Goal: Task Accomplishment & Management: Complete application form

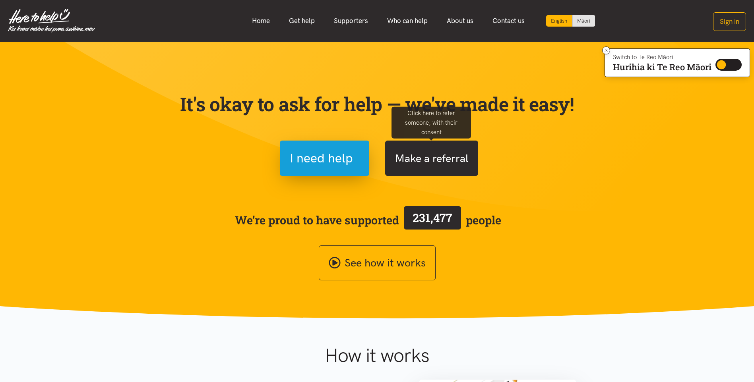
click at [451, 159] on button "Make a referral" at bounding box center [431, 158] width 93 height 35
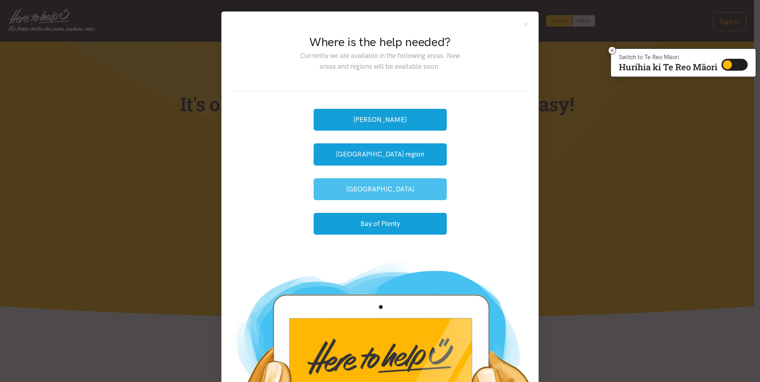
click at [396, 186] on button "[GEOGRAPHIC_DATA]" at bounding box center [379, 189] width 133 height 22
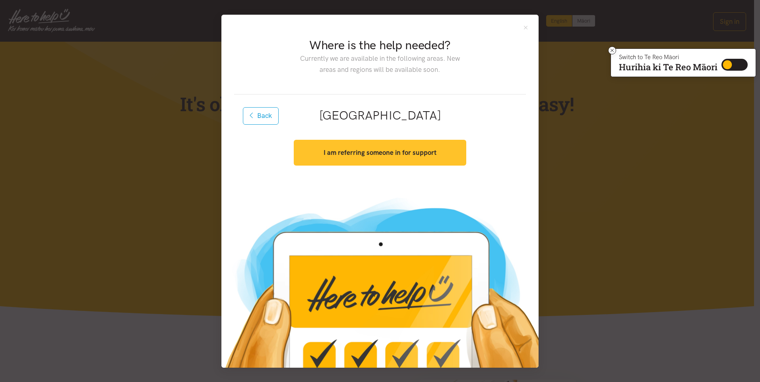
click at [411, 151] on strong "I am referring someone in for support" at bounding box center [379, 153] width 113 height 8
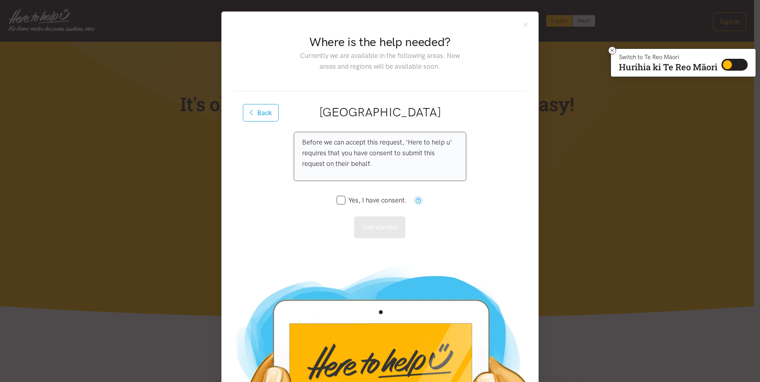
click at [339, 200] on input "Yes, I have consent." at bounding box center [372, 200] width 70 height 7
checkbox input "true"
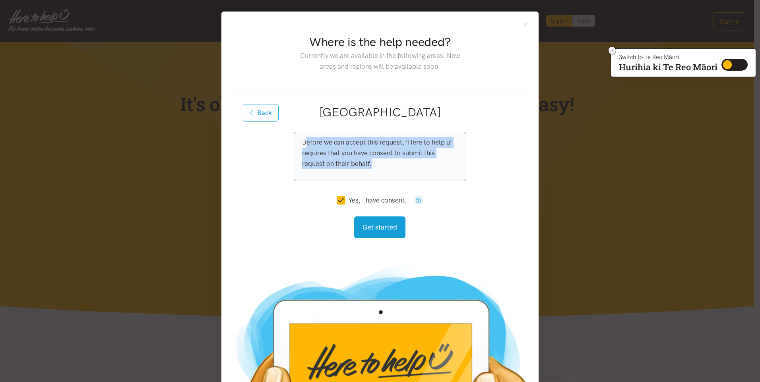
drag, startPoint x: 303, startPoint y: 141, endPoint x: 376, endPoint y: 172, distance: 79.4
click at [376, 172] on div "Before we can accept this request, ‘Here to help u’ requires that you have cons…" at bounding box center [380, 156] width 172 height 49
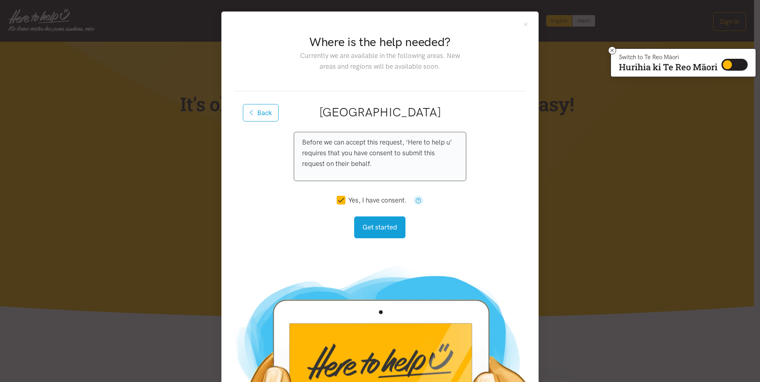
click at [297, 142] on div "Before we can accept this request, ‘Here to help u’ requires that you have cons…" at bounding box center [380, 156] width 172 height 49
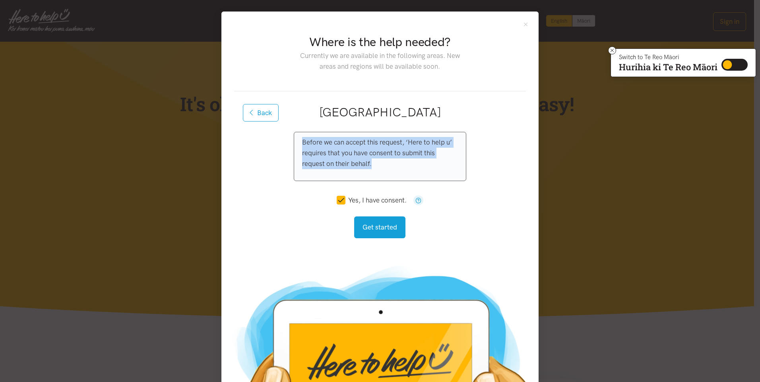
drag, startPoint x: 297, startPoint y: 140, endPoint x: 378, endPoint y: 169, distance: 85.7
click at [378, 169] on div "Before we can accept this request, ‘Here to help u’ requires that you have cons…" at bounding box center [380, 156] width 172 height 49
click at [387, 229] on button "Get started" at bounding box center [379, 228] width 51 height 22
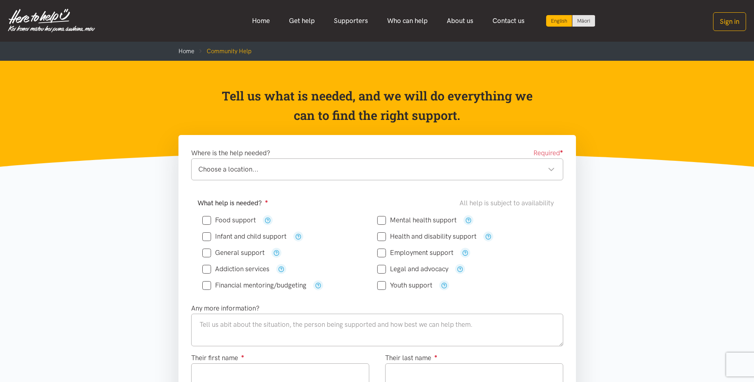
click at [209, 219] on input "Food support" at bounding box center [229, 220] width 54 height 7
checkbox input "true"
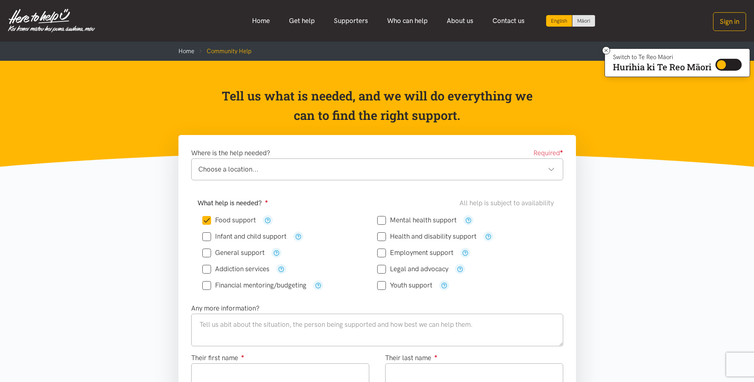
click at [324, 172] on div "Choose a location..." at bounding box center [376, 169] width 356 height 11
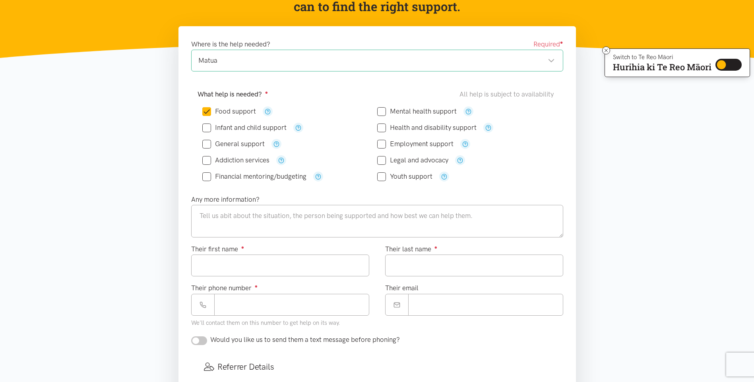
scroll to position [119, 0]
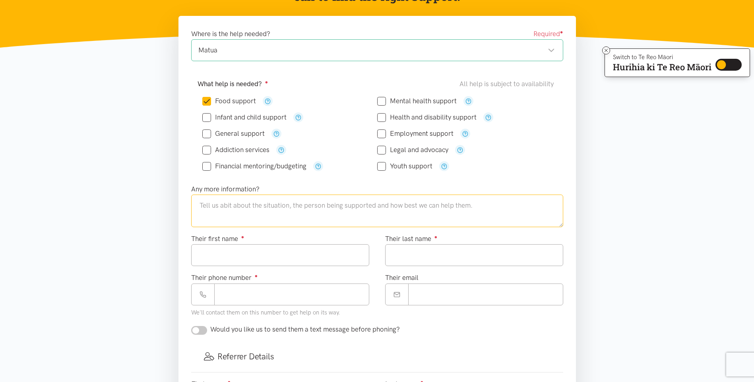
click at [222, 208] on textarea at bounding box center [377, 211] width 372 height 33
click at [311, 255] on input "Their first name ●" at bounding box center [280, 255] width 178 height 22
type input "**********"
type input "********"
type input "**********"
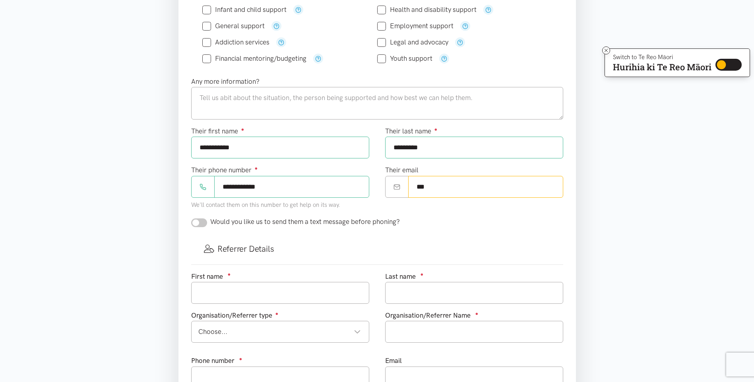
scroll to position [238, 0]
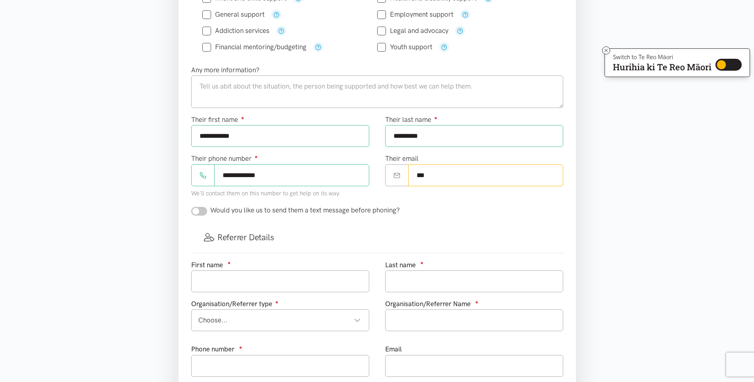
type input "***"
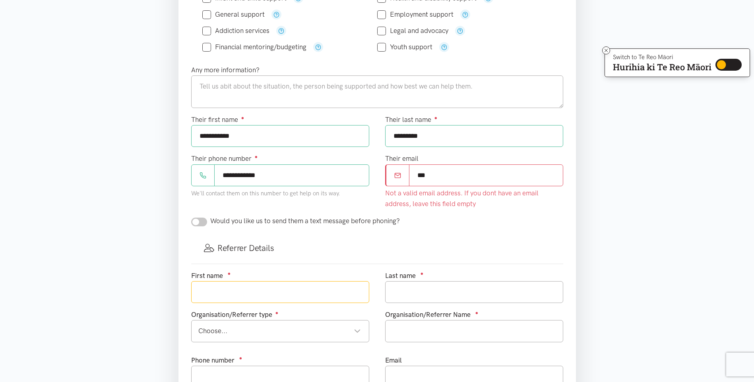
click at [255, 282] on input "text" at bounding box center [280, 292] width 178 height 22
type input "[PERSON_NAME]"
type input "Riggir"
click at [360, 331] on div "Choose..." at bounding box center [279, 331] width 162 height 11
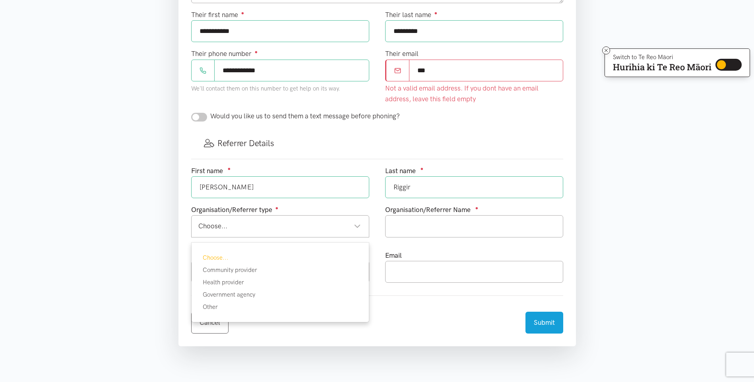
scroll to position [358, 0]
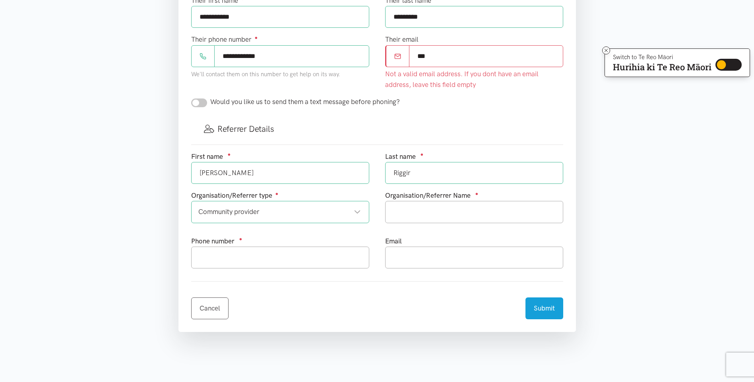
click at [359, 211] on div "Community provider" at bounding box center [279, 212] width 162 height 11
click at [431, 213] on input "text" at bounding box center [474, 212] width 178 height 22
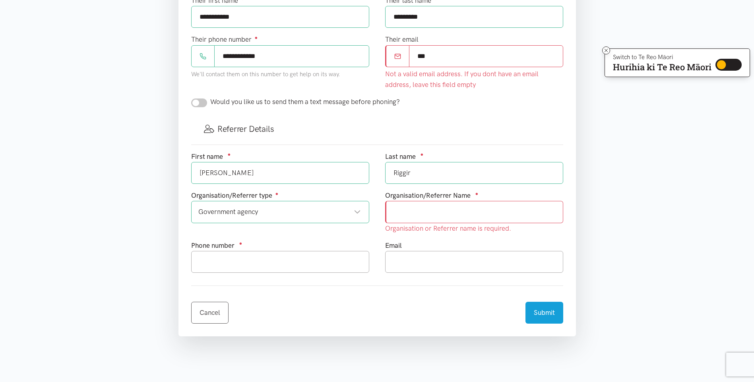
drag, startPoint x: 435, startPoint y: 55, endPoint x: 408, endPoint y: 55, distance: 26.6
click at [408, 55] on div "***" at bounding box center [474, 56] width 178 height 22
type input "**********"
click at [449, 209] on input "text" at bounding box center [474, 212] width 178 height 22
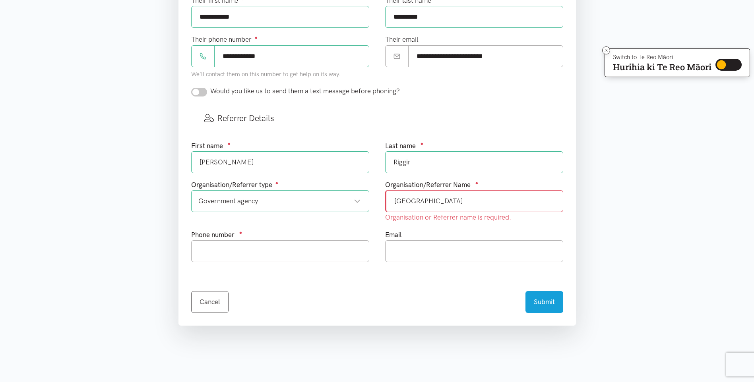
type input "[GEOGRAPHIC_DATA]"
click at [305, 252] on input "text" at bounding box center [280, 251] width 178 height 22
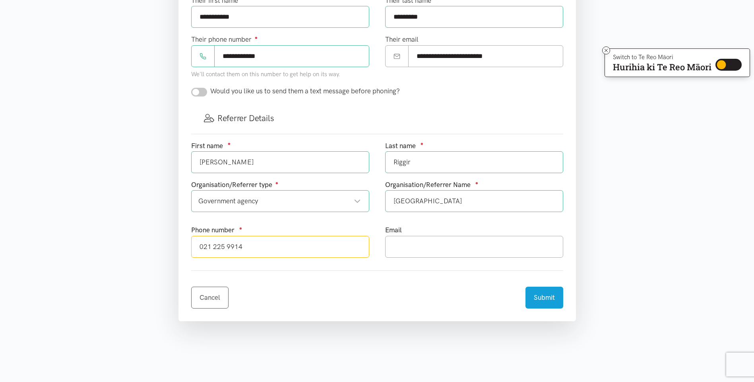
type input "021 225 9914"
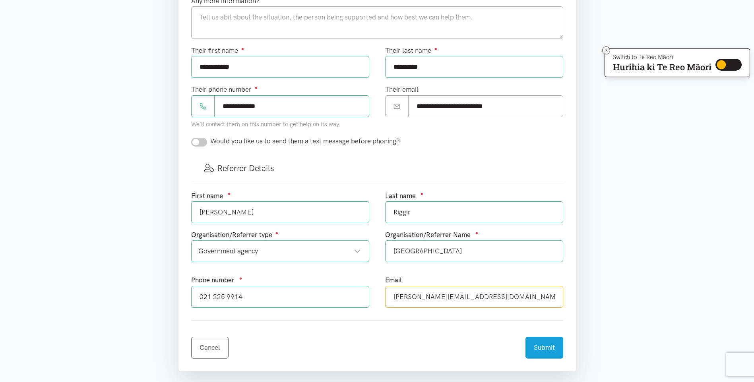
scroll to position [199, 0]
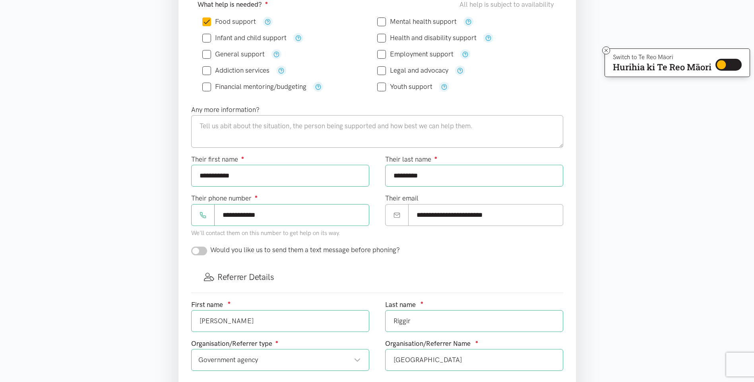
type input "[PERSON_NAME][EMAIL_ADDRESS][DOMAIN_NAME]"
click at [227, 123] on textarea at bounding box center [377, 131] width 372 height 33
type textarea "[PERSON_NAME] lives alone, due to surgery soon, has had dental costs that have e"
click at [206, 84] on input "Financial mentoring/budgeting" at bounding box center [254, 86] width 104 height 7
checkbox input "true"
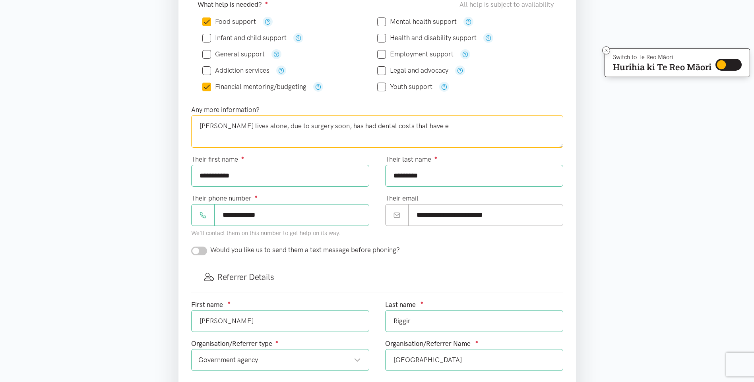
click at [410, 127] on textarea "[PERSON_NAME] lives alone, due to surgery soon, has had dental costs that have e" at bounding box center [377, 131] width 372 height 33
click at [292, 125] on textarea "[PERSON_NAME] lives alone, due to surgery soon, has had dental costs that have e" at bounding box center [377, 131] width 372 height 33
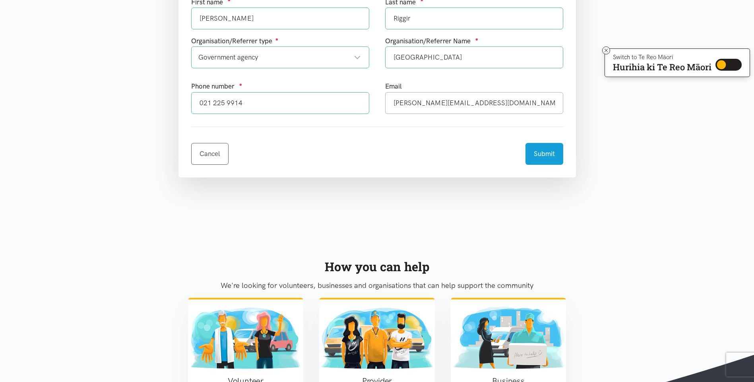
scroll to position [516, 0]
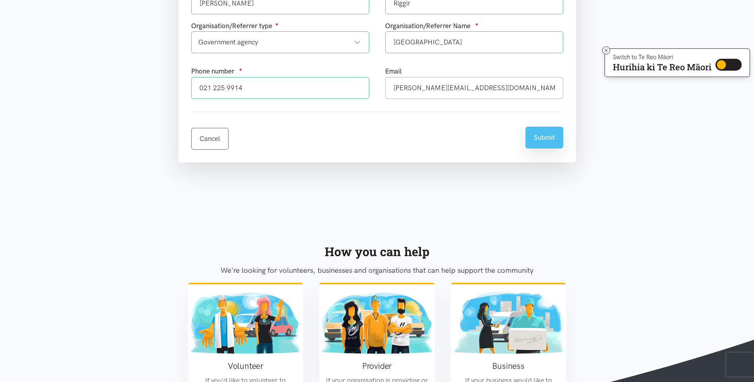
type textarea "[PERSON_NAME] lives alone, due to surgery [DATE]. He has had additional dental …"
click at [542, 133] on button "Submit" at bounding box center [544, 138] width 38 height 22
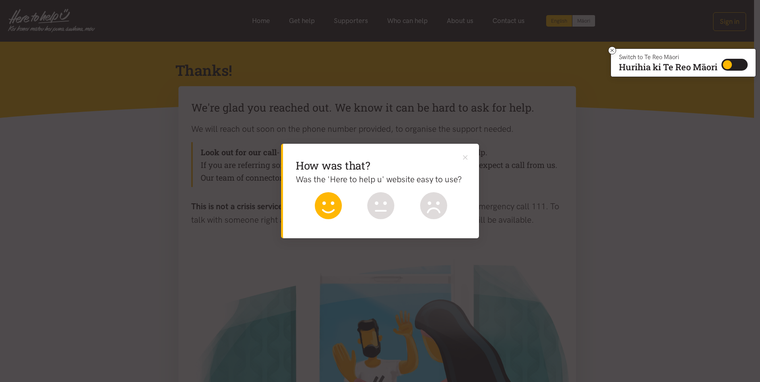
click at [329, 206] on icon at bounding box center [328, 205] width 27 height 27
